Goal: Task Accomplishment & Management: Manage account settings

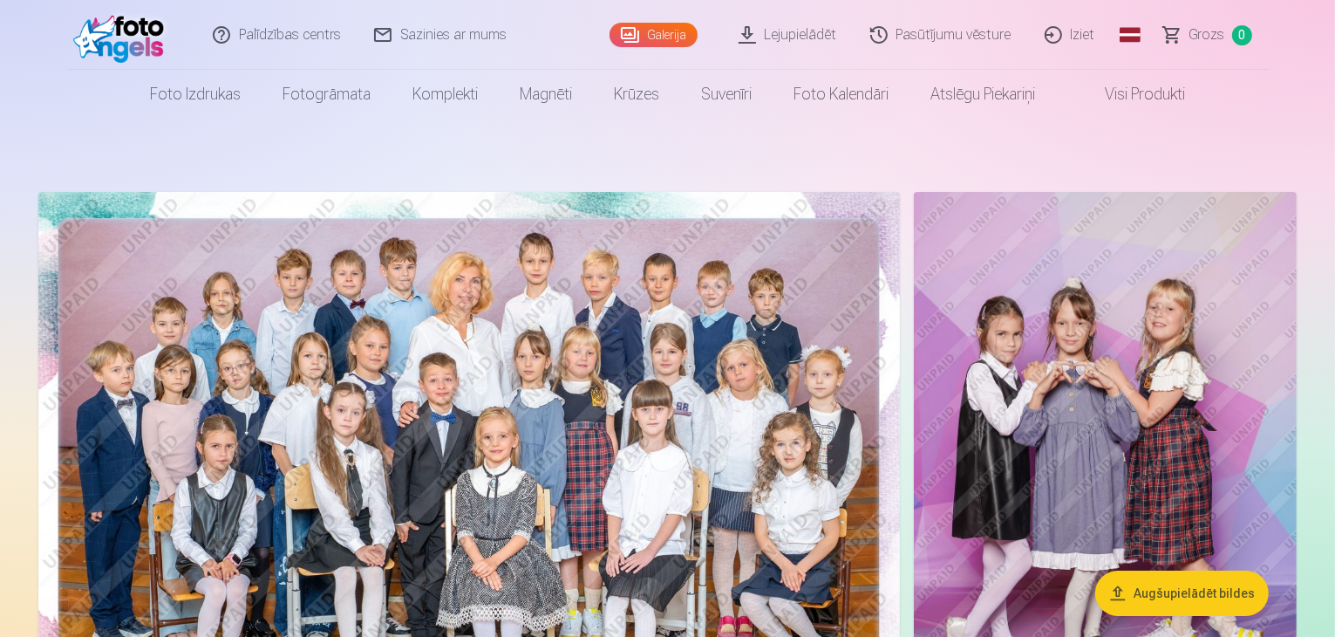
click at [1060, 22] on link "Iziet" at bounding box center [1071, 35] width 84 height 70
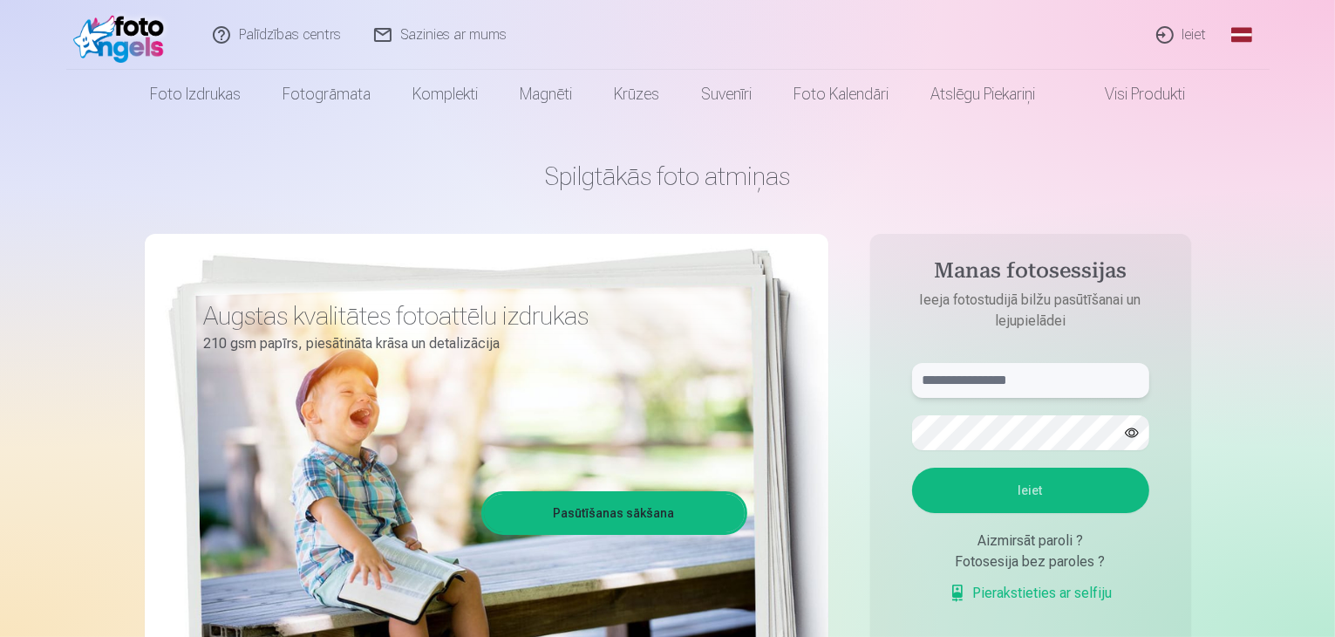
click at [1011, 385] on input "text" at bounding box center [1030, 380] width 237 height 35
type input "**********"
click at [1019, 489] on button "Ieiet" at bounding box center [1030, 489] width 237 height 45
